Goal: Task Accomplishment & Management: Use online tool/utility

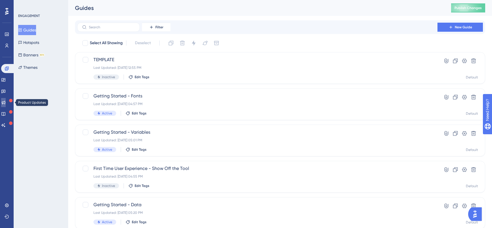
click at [6, 102] on icon at bounding box center [3, 102] width 5 height 5
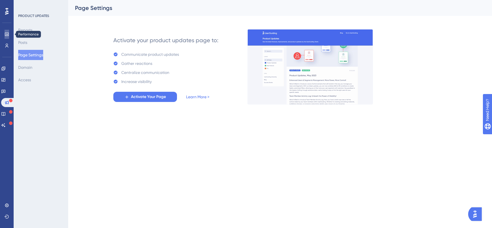
click at [7, 35] on icon at bounding box center [7, 34] width 4 height 3
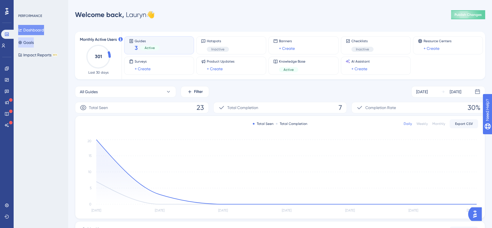
click at [32, 41] on button "Goals" at bounding box center [26, 42] width 16 height 10
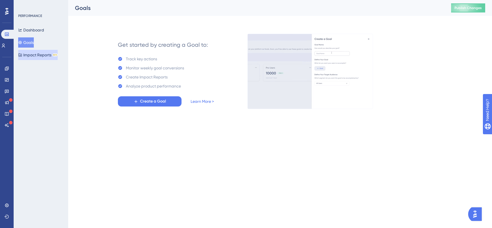
click at [43, 56] on button "Impact Reports BETA" at bounding box center [37, 55] width 39 height 10
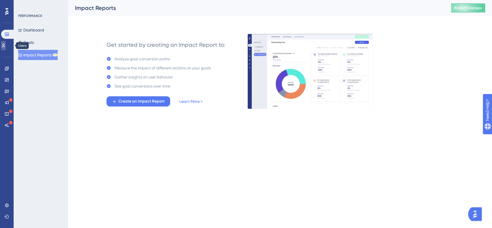
click at [5, 46] on icon at bounding box center [3, 46] width 3 height 4
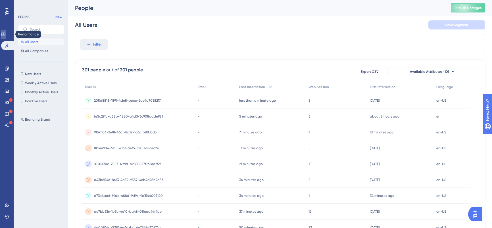
click at [5, 35] on icon at bounding box center [3, 34] width 4 height 3
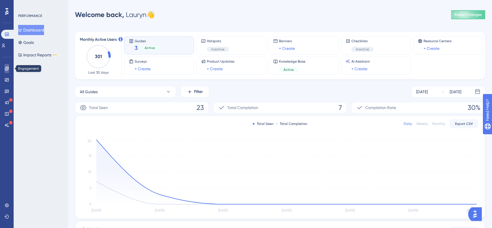
click at [7, 70] on icon at bounding box center [7, 68] width 5 height 5
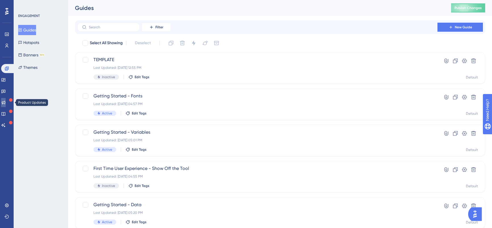
click at [6, 102] on icon at bounding box center [3, 102] width 5 height 5
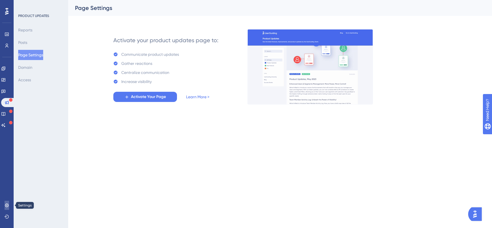
click at [7, 205] on icon at bounding box center [7, 206] width 4 height 4
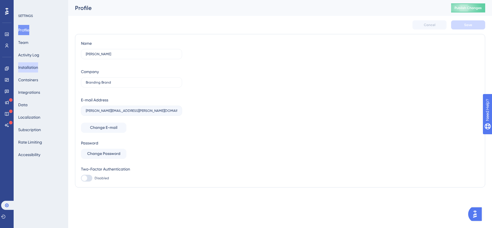
click at [33, 66] on button "Installation" at bounding box center [28, 67] width 20 height 10
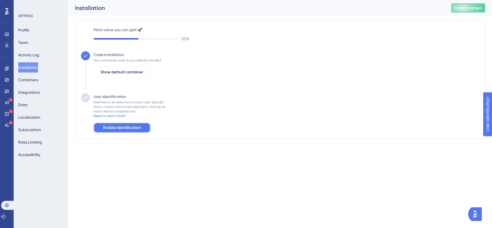
click at [117, 129] on span "Enable Identification" at bounding box center [122, 128] width 38 height 7
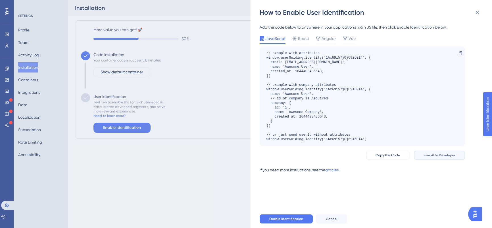
click at [437, 156] on span "E-mail to Developer" at bounding box center [439, 155] width 32 height 5
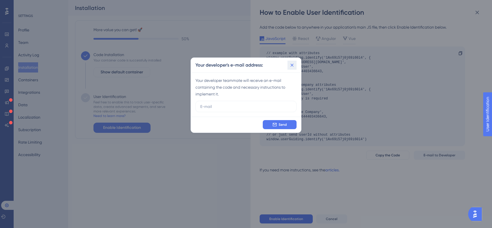
click at [292, 65] on icon at bounding box center [291, 65] width 3 height 3
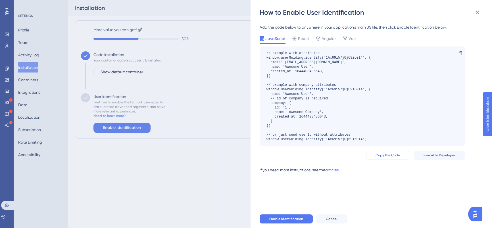
click at [384, 156] on span "Copy the Code" at bounding box center [387, 155] width 24 height 5
click at [333, 170] on link "articles." at bounding box center [332, 172] width 14 height 11
click at [428, 157] on span "E-mail to Developer" at bounding box center [439, 155] width 32 height 5
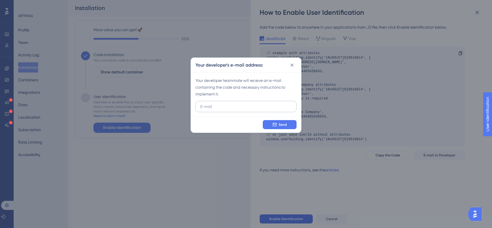
click at [208, 107] on input "text" at bounding box center [245, 107] width 91 height 6
type input "[PERSON_NAME][EMAIL_ADDRESS][DOMAIN_NAME]"
click at [284, 123] on span "Send" at bounding box center [282, 125] width 8 height 5
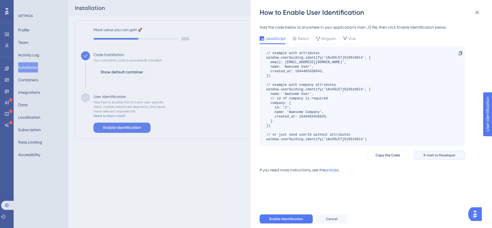
click at [429, 155] on span "E-mail to Developer" at bounding box center [439, 155] width 32 height 5
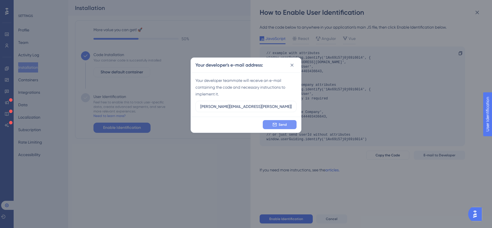
type input "[PERSON_NAME][EMAIL_ADDRESS][PERSON_NAME][DOMAIN_NAME]"
click at [284, 123] on span "Send" at bounding box center [282, 125] width 8 height 5
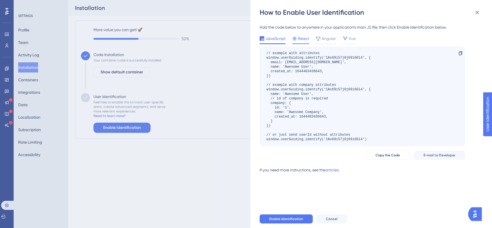
click at [301, 39] on span "React" at bounding box center [303, 38] width 11 height 7
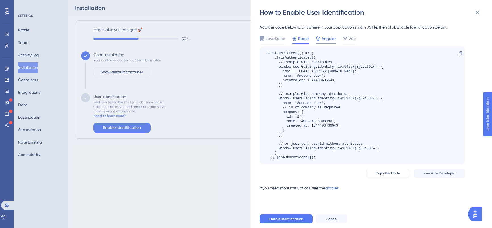
click at [326, 40] on span "Angular" at bounding box center [328, 38] width 14 height 7
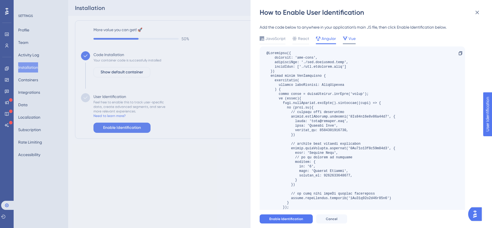
click at [353, 39] on span "Vue" at bounding box center [351, 38] width 7 height 7
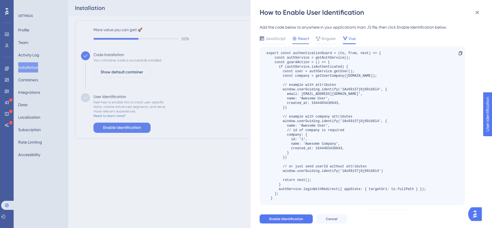
click at [296, 39] on icon at bounding box center [294, 39] width 5 height 4
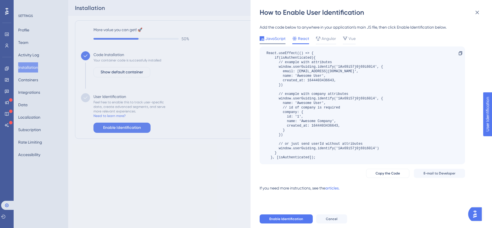
click at [277, 41] on span "JavaScript" at bounding box center [275, 38] width 20 height 7
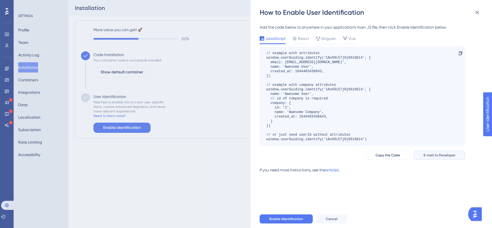
click at [431, 154] on span "E-mail to Developer" at bounding box center [439, 155] width 32 height 5
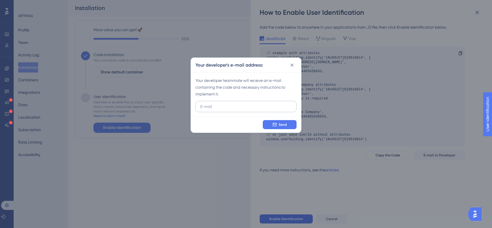
click at [206, 107] on input "text" at bounding box center [245, 107] width 91 height 6
type input "[PERSON_NAME][EMAIL_ADDRESS][PERSON_NAME][DOMAIN_NAME]"
click at [283, 124] on span "Send" at bounding box center [282, 125] width 8 height 5
